Goal: Task Accomplishment & Management: Use online tool/utility

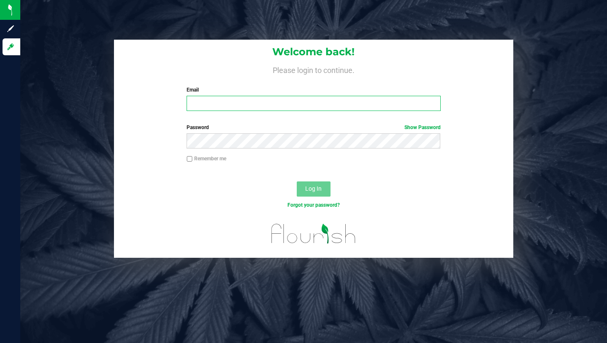
click at [262, 101] on input "Email" at bounding box center [313, 103] width 254 height 15
type input "[PERSON_NAME][EMAIL_ADDRESS][DOMAIN_NAME]"
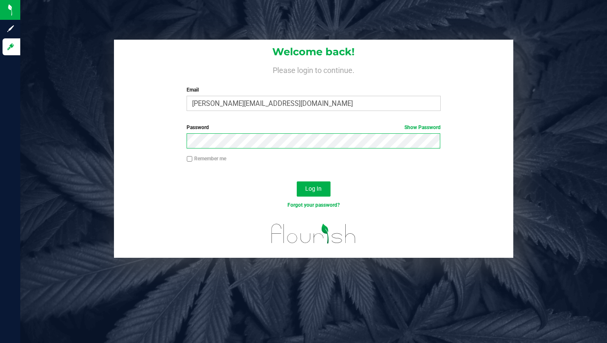
click at [297, 181] on button "Log In" at bounding box center [314, 188] width 34 height 15
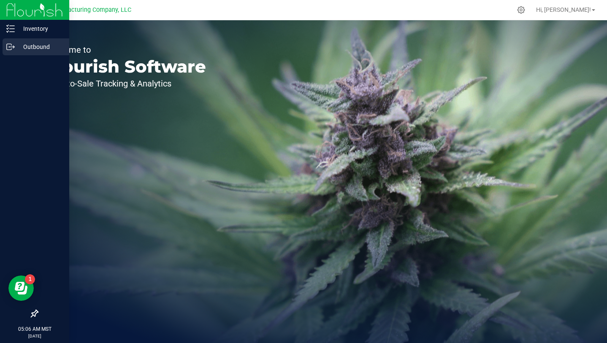
click at [15, 46] on p "Outbound" at bounding box center [40, 47] width 51 height 10
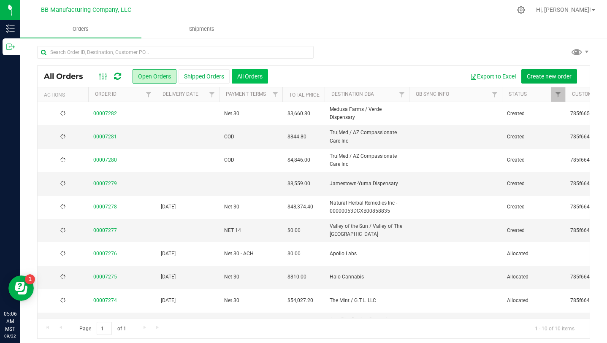
click at [251, 76] on button "All Orders" at bounding box center [250, 76] width 36 height 14
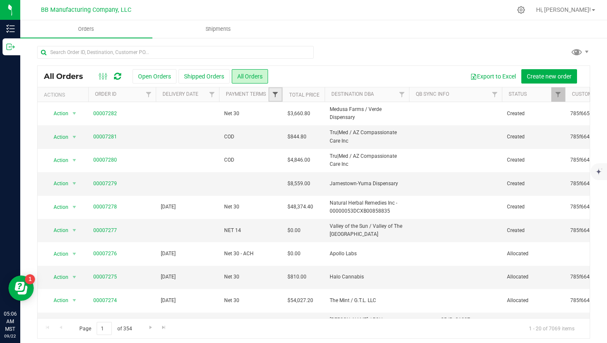
click at [275, 94] on span "Filter" at bounding box center [275, 94] width 7 height 7
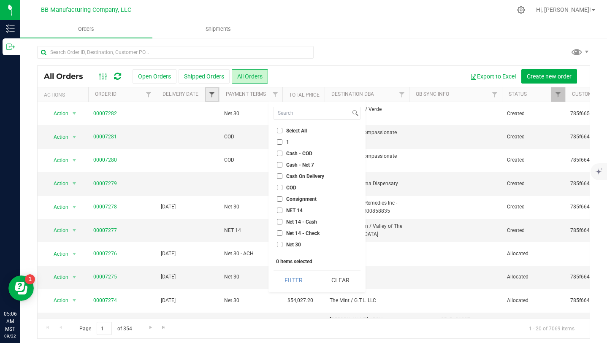
click at [211, 93] on span "Filter" at bounding box center [211, 94] width 7 height 7
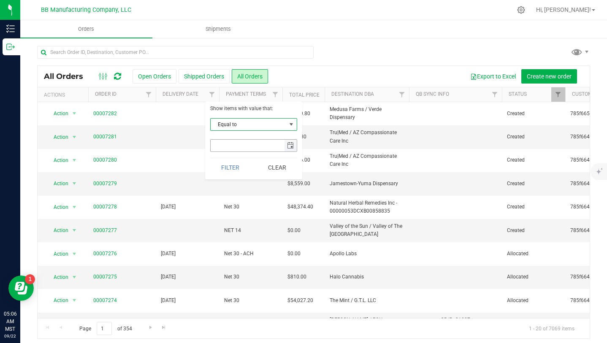
click at [289, 146] on span "select" at bounding box center [290, 145] width 7 height 7
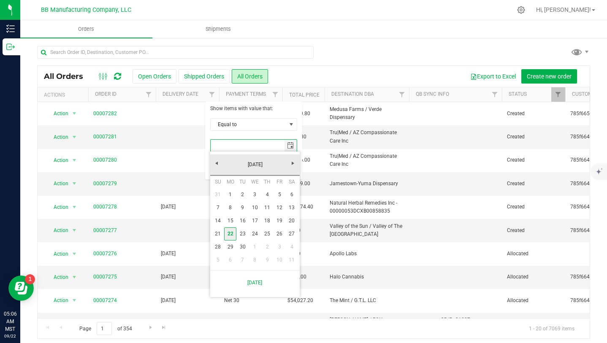
click at [230, 231] on link "22" at bounding box center [230, 233] width 12 height 13
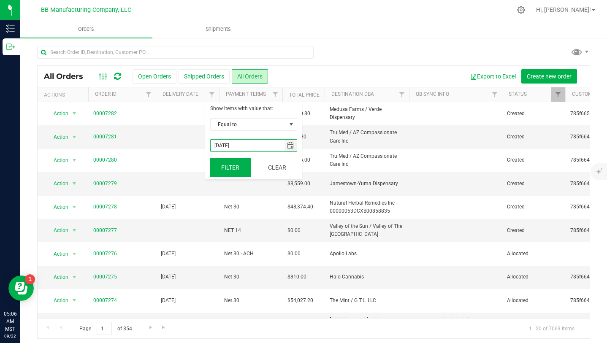
click at [235, 169] on button "Filter" at bounding box center [230, 167] width 41 height 19
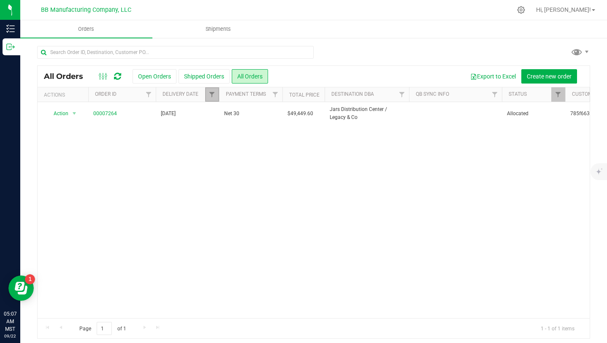
click at [211, 98] on link "Filter" at bounding box center [212, 94] width 14 height 14
click at [289, 146] on span "select" at bounding box center [290, 145] width 7 height 7
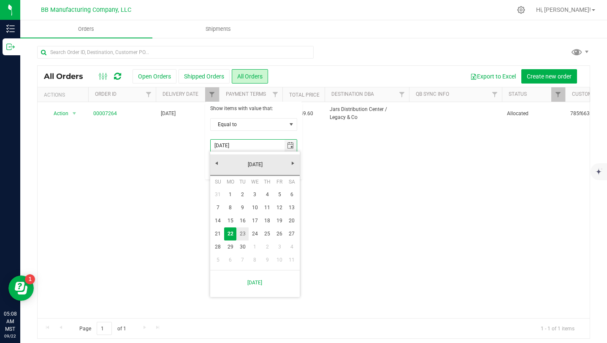
click at [243, 234] on link "23" at bounding box center [242, 233] width 12 height 13
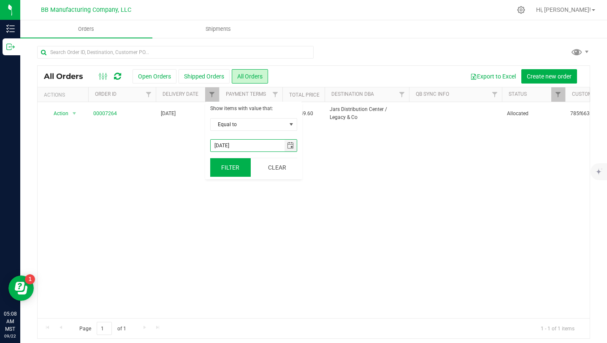
click at [232, 168] on button "Filter" at bounding box center [230, 167] width 41 height 19
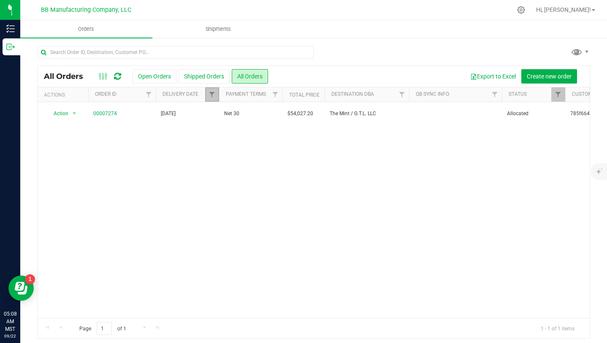
click at [212, 98] on link "Filter" at bounding box center [212, 94] width 14 height 14
click at [289, 149] on span "select" at bounding box center [290, 146] width 12 height 12
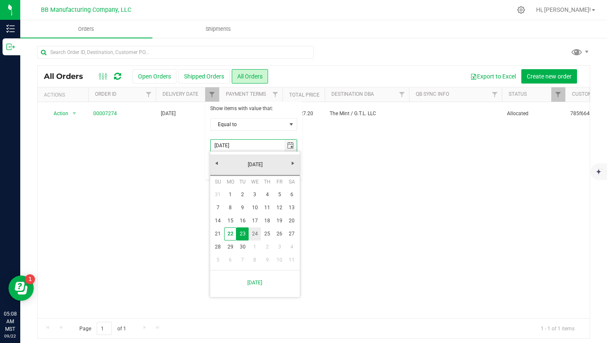
click at [258, 235] on link "24" at bounding box center [255, 233] width 12 height 13
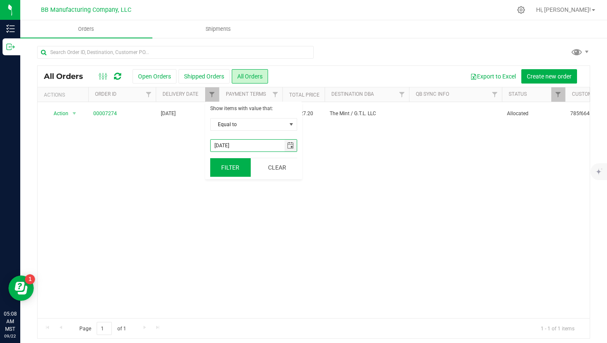
click at [232, 165] on button "Filter" at bounding box center [230, 167] width 41 height 19
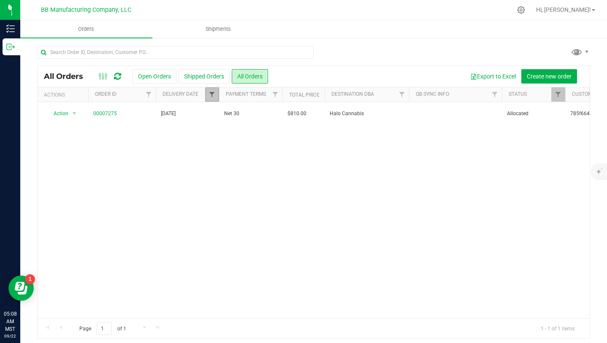
click at [213, 96] on span "Filter" at bounding box center [211, 94] width 7 height 7
click at [291, 143] on span "select" at bounding box center [290, 145] width 7 height 7
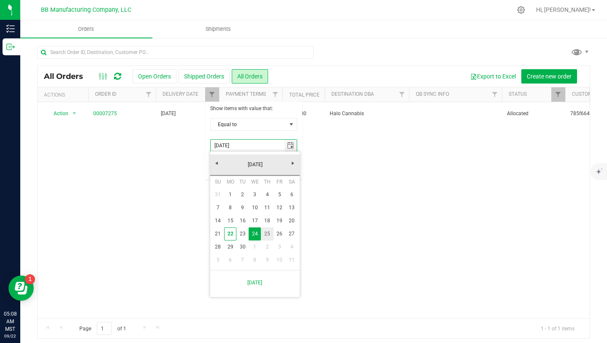
click at [268, 233] on link "25" at bounding box center [267, 233] width 12 height 13
type input "[DATE]"
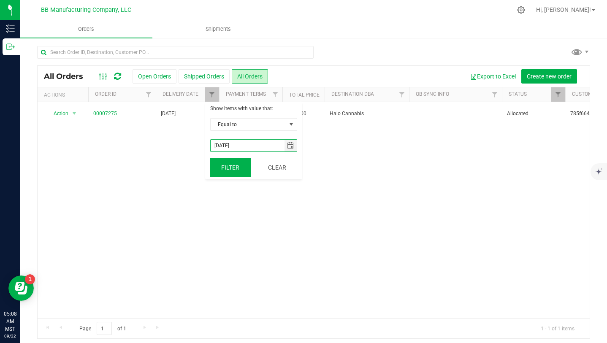
click at [234, 168] on button "Filter" at bounding box center [230, 167] width 41 height 19
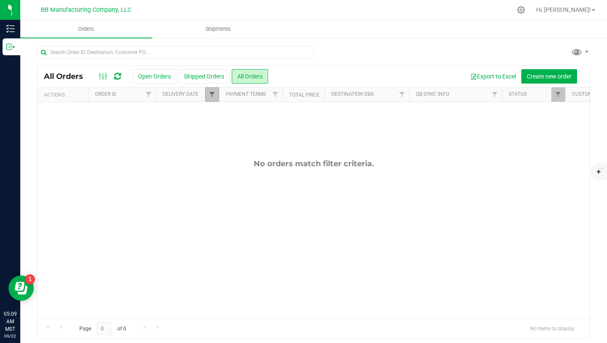
click at [213, 97] on span "Filter" at bounding box center [211, 94] width 7 height 7
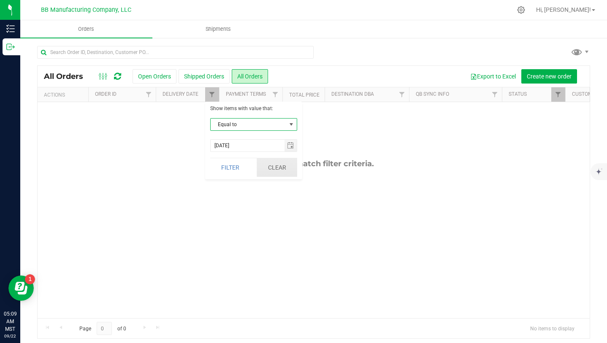
click at [281, 169] on button "Clear" at bounding box center [277, 167] width 41 height 19
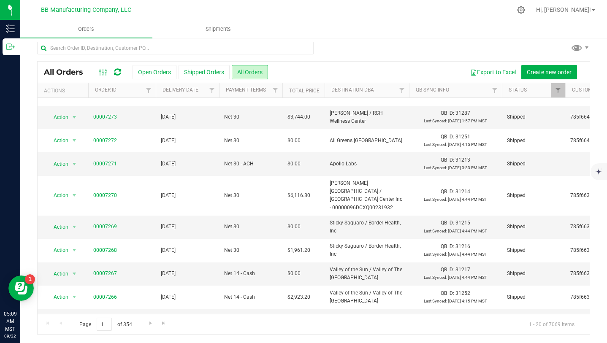
scroll to position [259, 0]
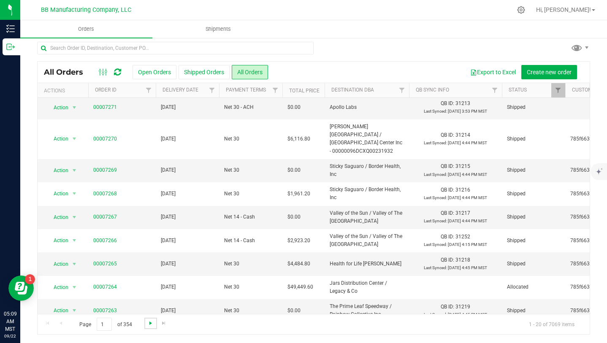
click at [150, 322] on span "Go to the next page" at bounding box center [150, 323] width 7 height 7
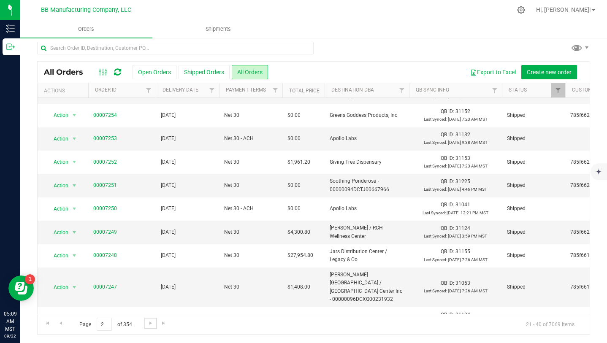
scroll to position [0, 0]
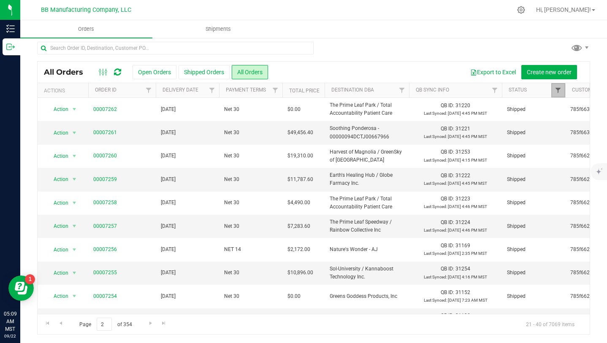
click at [556, 89] on span "Filter" at bounding box center [557, 90] width 7 height 7
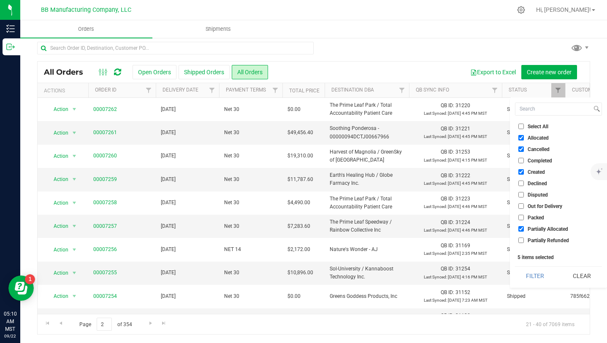
click at [373, 75] on div "Export to Excel Create new order" at bounding box center [425, 72] width 315 height 14
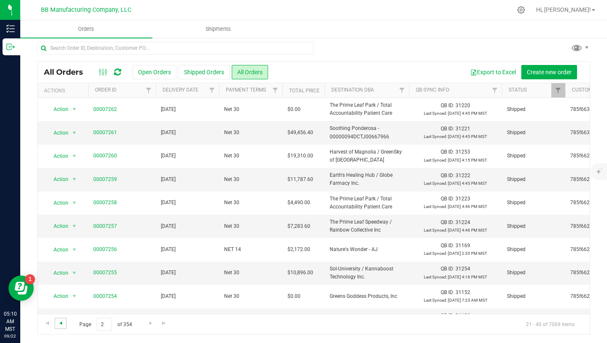
click at [61, 324] on span "Go to the previous page" at bounding box center [60, 323] width 7 height 7
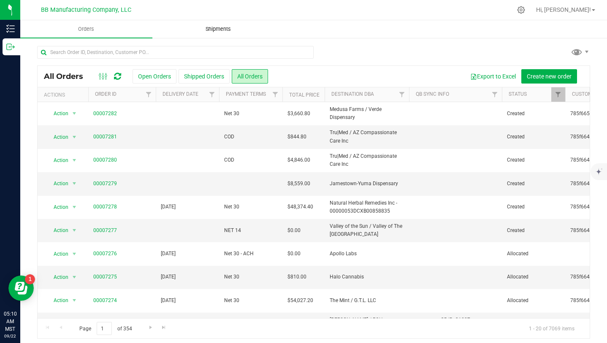
click at [218, 30] on span "Shipments" at bounding box center [218, 29] width 48 height 8
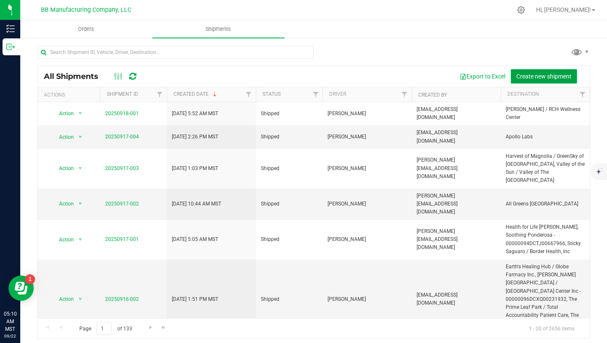
click at [539, 77] on span "Create new shipment" at bounding box center [543, 76] width 55 height 7
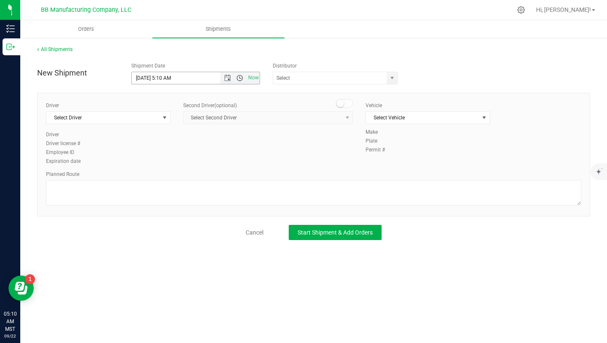
click at [240, 77] on span "Open the time view" at bounding box center [239, 78] width 7 height 7
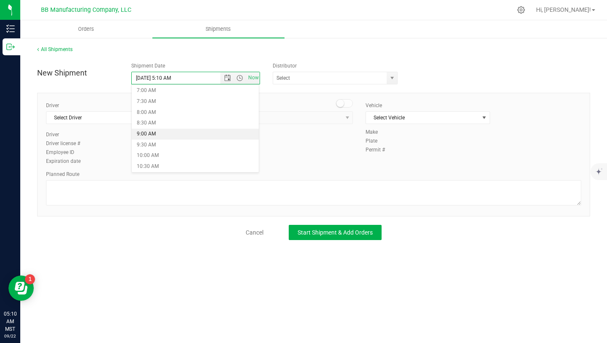
scroll to position [158, 0]
click at [167, 115] on li "8:30 AM" at bounding box center [195, 118] width 127 height 11
type input "[DATE] 8:30 AM"
click at [391, 78] on span "select" at bounding box center [392, 78] width 7 height 7
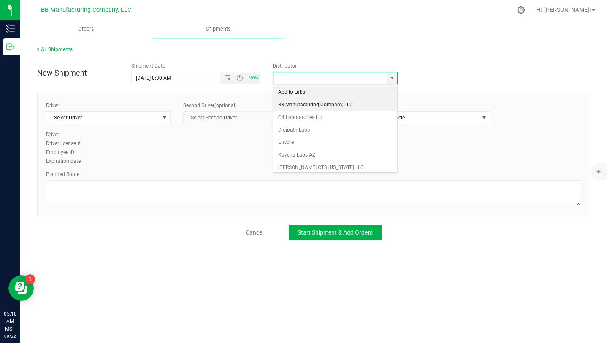
click at [352, 106] on li "BB Manufacturing Company, LLC" at bounding box center [335, 105] width 124 height 13
type input "BB Manufacturing Company, LLC"
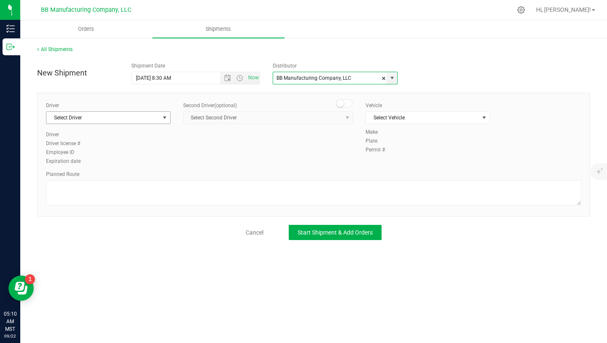
click at [168, 116] on span "select" at bounding box center [164, 118] width 11 height 12
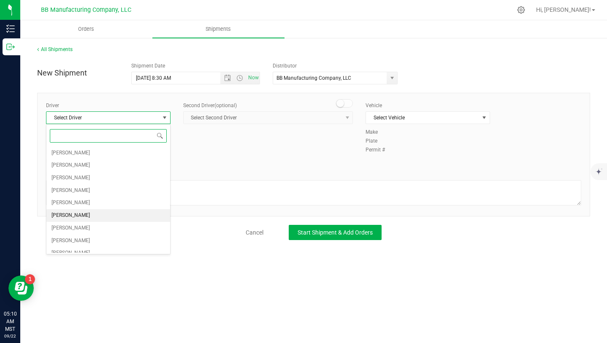
click at [80, 213] on li "[PERSON_NAME]" at bounding box center [108, 215] width 124 height 13
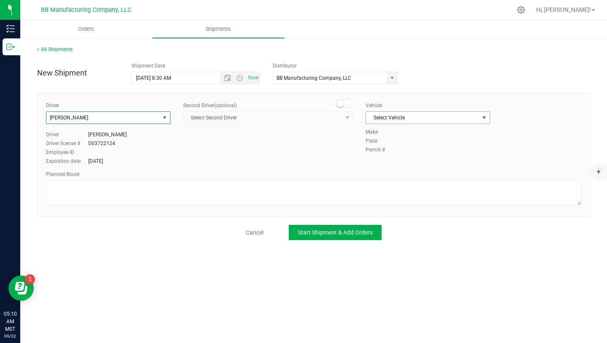
click at [486, 121] on span "select" at bounding box center [484, 117] width 7 height 7
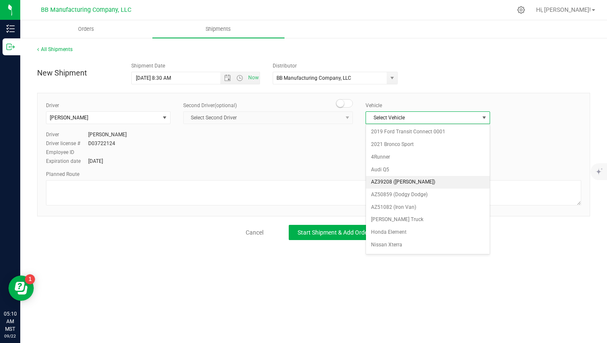
click at [428, 181] on li "AZ39208 ([PERSON_NAME])" at bounding box center [428, 182] width 124 height 13
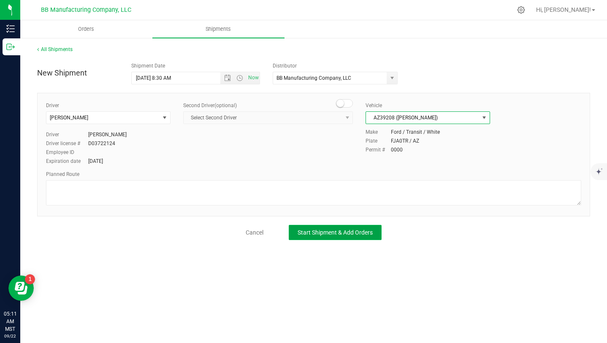
click at [334, 233] on span "Start Shipment & Add Orders" at bounding box center [334, 232] width 75 height 7
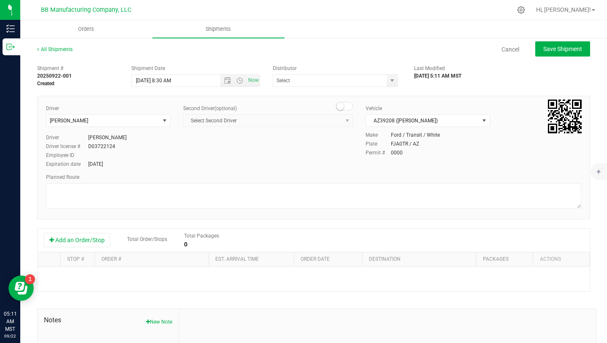
type input "BB Manufacturing Company, LLC"
click at [100, 240] on button "Add an Order/Stop" at bounding box center [77, 240] width 66 height 14
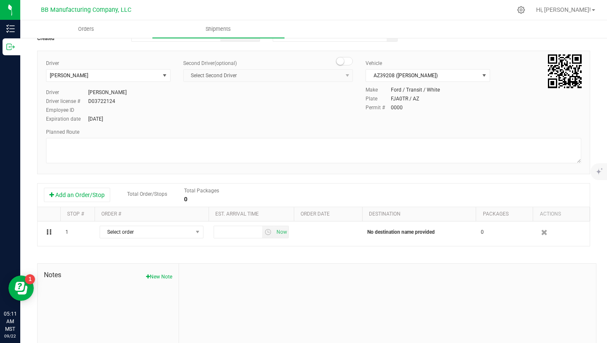
scroll to position [51, 0]
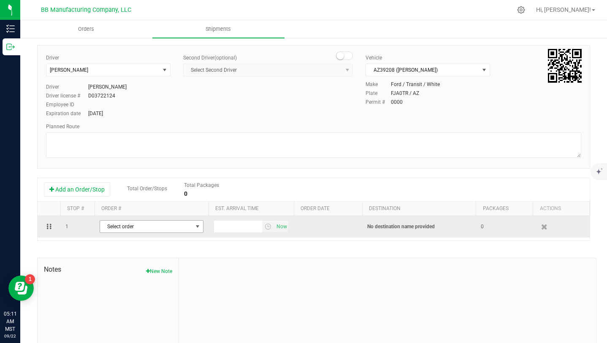
click at [196, 228] on span "select" at bounding box center [197, 226] width 7 height 7
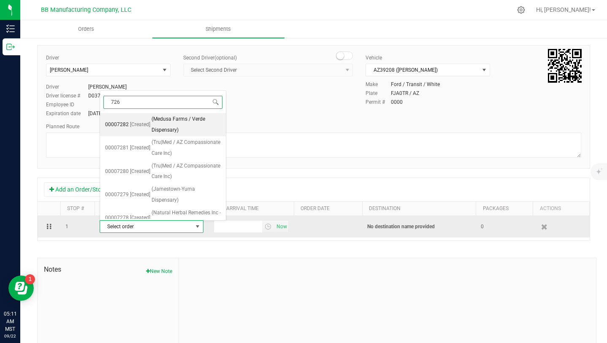
type input "7264"
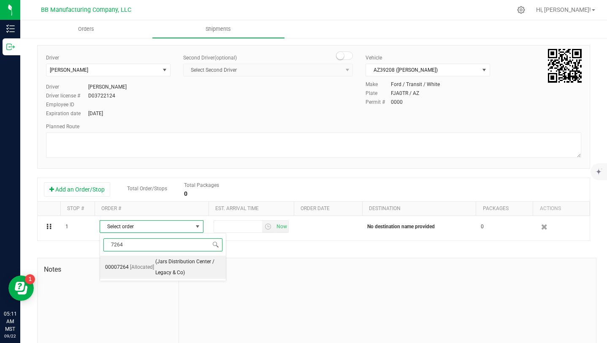
click at [183, 261] on span "(Jars Distribution Center / Legacy & Co)" at bounding box center [187, 268] width 65 height 22
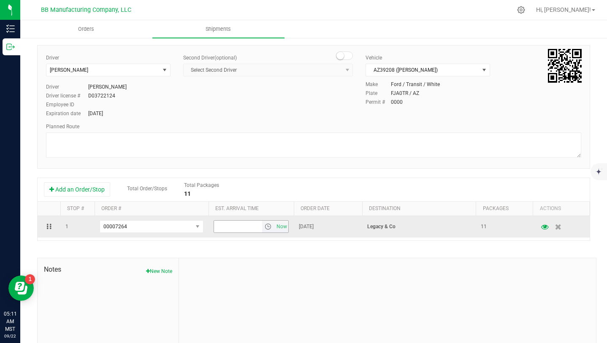
click at [268, 227] on span "select" at bounding box center [268, 226] width 7 height 7
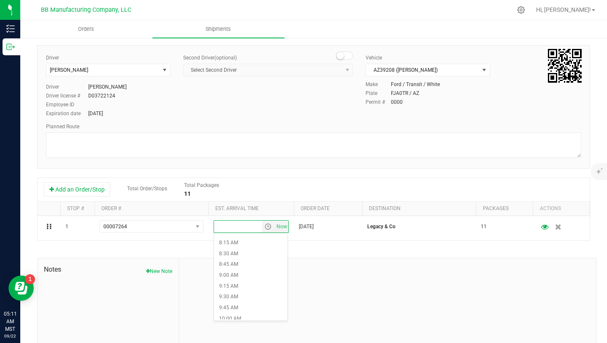
scroll to position [355, 0]
click at [233, 276] on li "9:00 AM" at bounding box center [250, 275] width 73 height 11
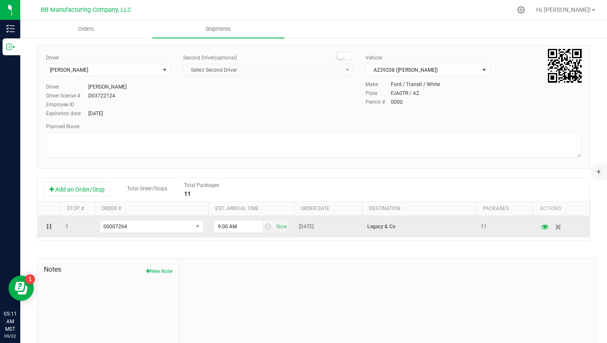
scroll to position [0, 0]
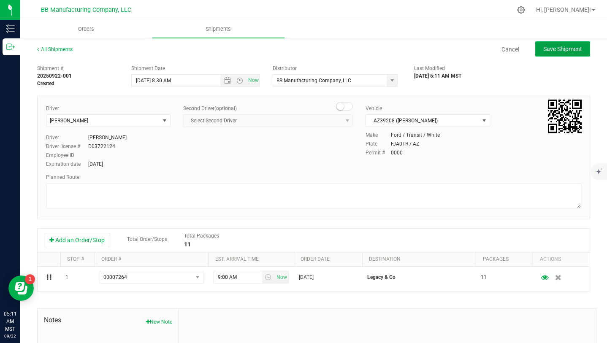
click at [558, 51] on span "Save Shipment" at bounding box center [562, 49] width 39 height 7
type input "[DATE] 3:30 PM"
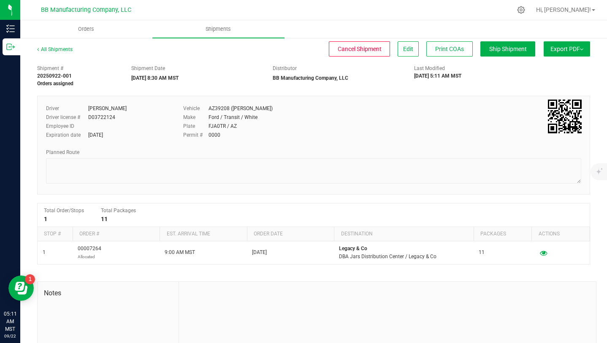
click at [558, 51] on span "Export PDF" at bounding box center [566, 49] width 33 height 7
click at [555, 68] on span "Manifest by Package ID" at bounding box center [554, 68] width 54 height 6
click at [577, 11] on span "Hi, [PERSON_NAME]!" at bounding box center [563, 9] width 55 height 7
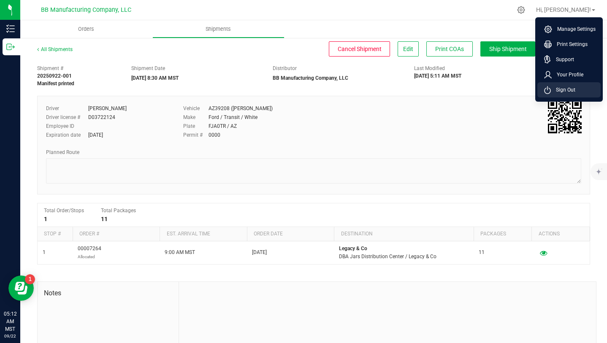
click at [570, 92] on span "Sign Out" at bounding box center [563, 90] width 24 height 8
